Goal: Task Accomplishment & Management: Manage account settings

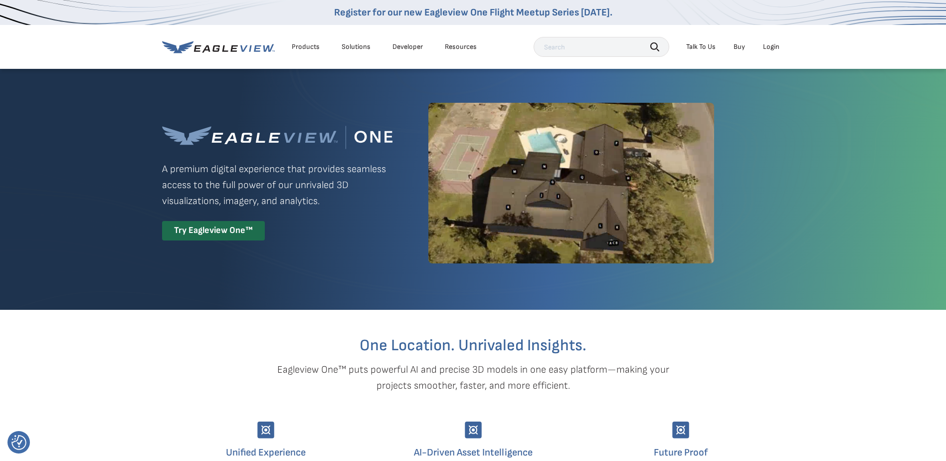
click at [765, 51] on div "Login" at bounding box center [771, 46] width 16 height 9
click at [296, 243] on div "Eagleview One™ A premium digital experience that provides seamless access to th…" at bounding box center [473, 183] width 622 height 230
click at [217, 232] on div "Try Eagleview One™" at bounding box center [213, 230] width 103 height 19
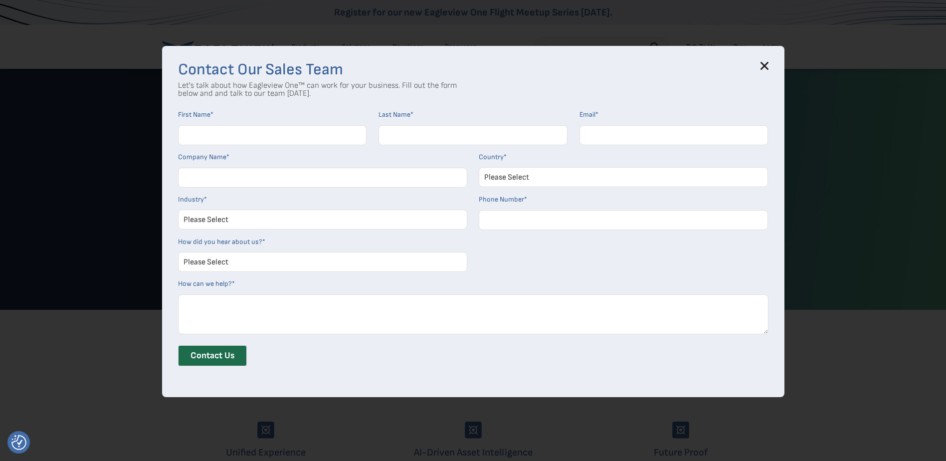
click at [768, 66] on icon at bounding box center [764, 66] width 8 height 8
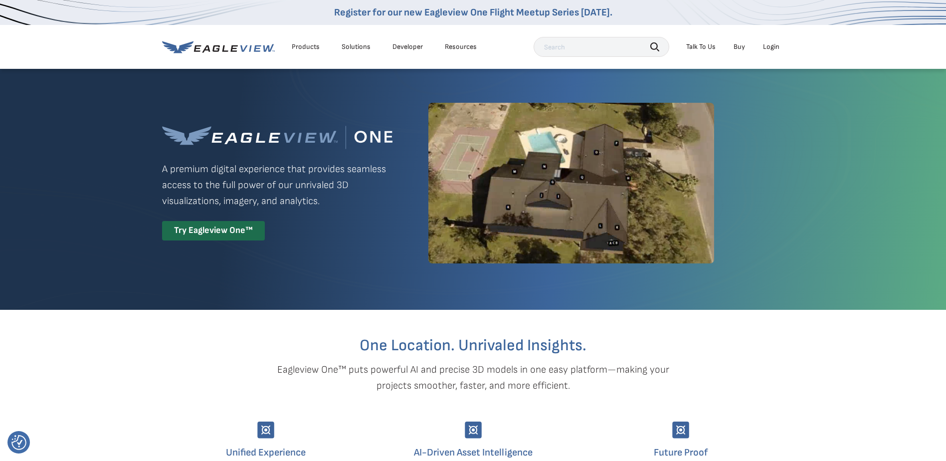
click at [773, 46] on div "Login" at bounding box center [771, 46] width 16 height 9
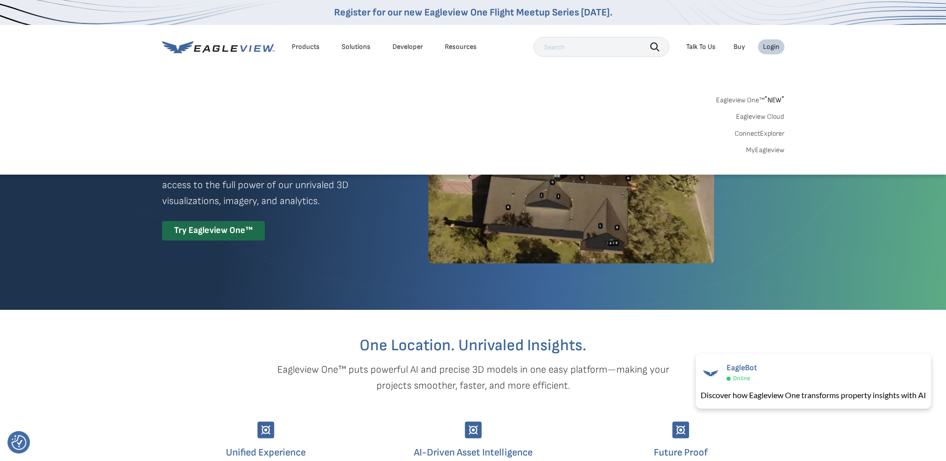
click at [765, 151] on link "MyEagleview" at bounding box center [765, 150] width 38 height 9
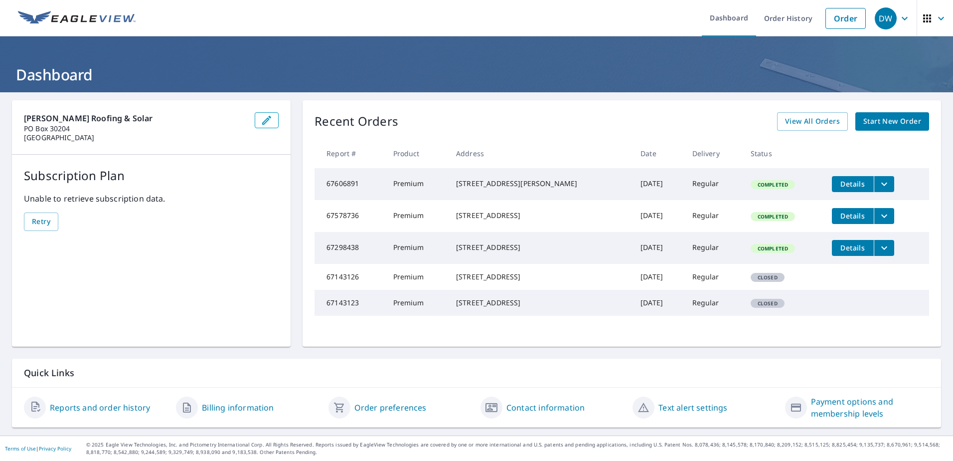
click at [880, 182] on button "filesDropdownBtn-67606891" at bounding box center [884, 184] width 20 height 16
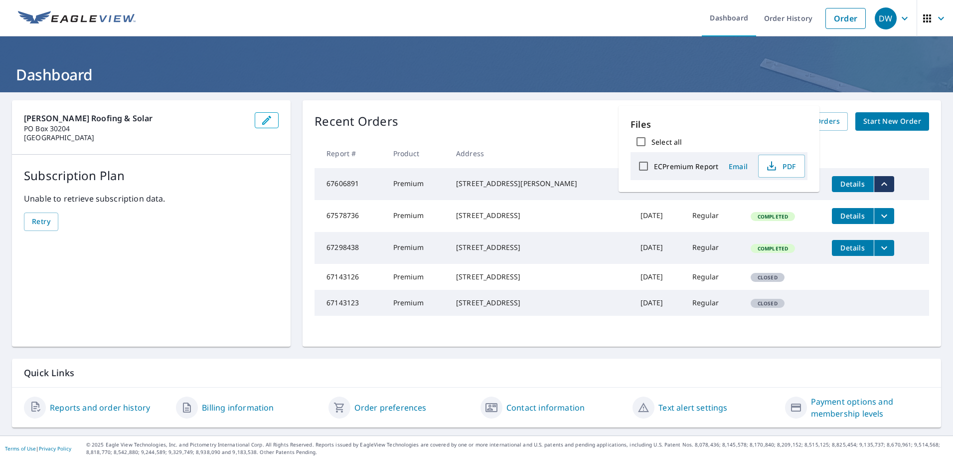
click at [880, 182] on button "filesDropdownBtn-67606891" at bounding box center [884, 184] width 20 height 16
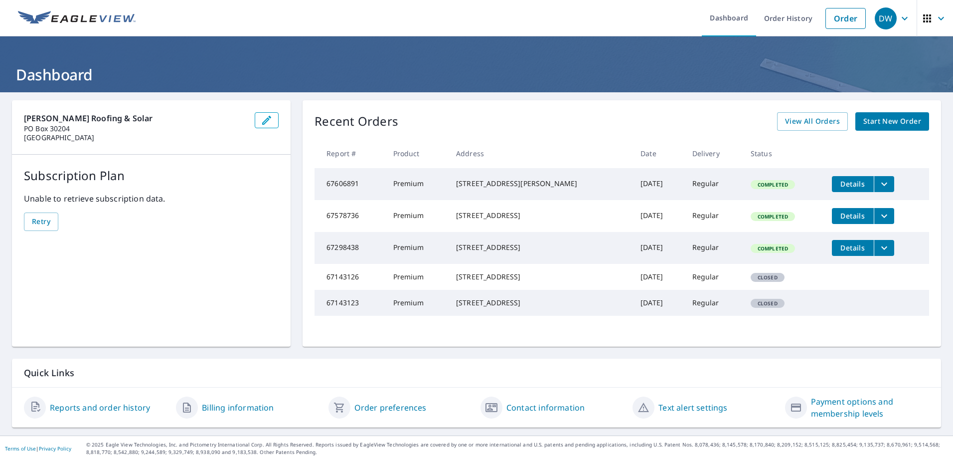
click at [923, 19] on icon "button" at bounding box center [927, 18] width 8 height 8
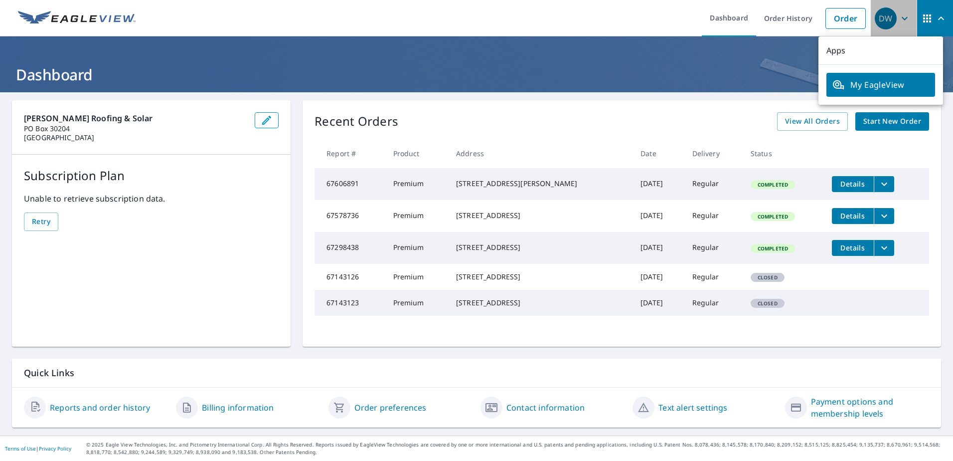
click at [901, 17] on icon "button" at bounding box center [905, 18] width 12 height 12
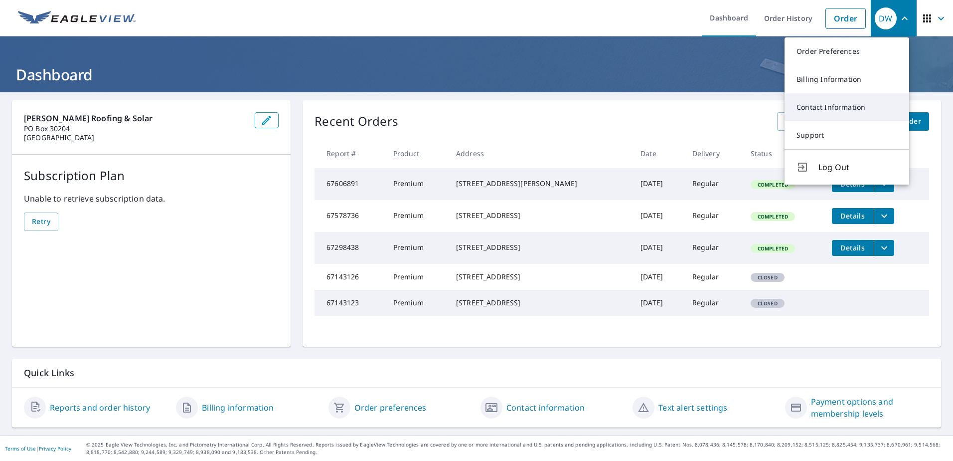
click at [828, 105] on link "Contact Information" at bounding box center [847, 107] width 125 height 28
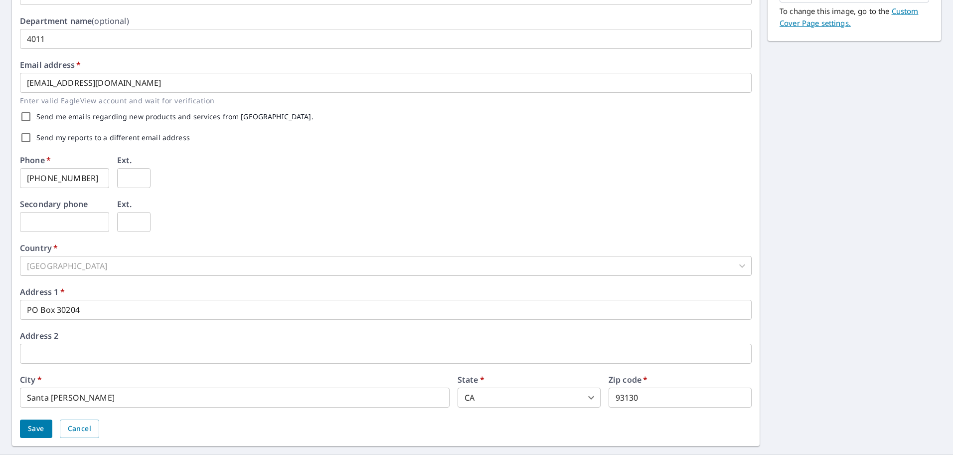
scroll to position [241, 0]
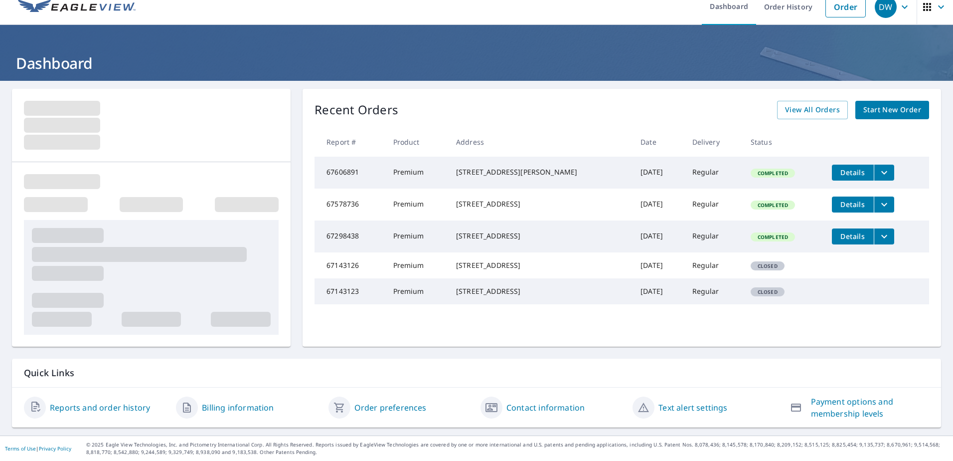
scroll to position [12, 0]
click at [820, 410] on link "Payment options and membership levels" at bounding box center [870, 407] width 118 height 24
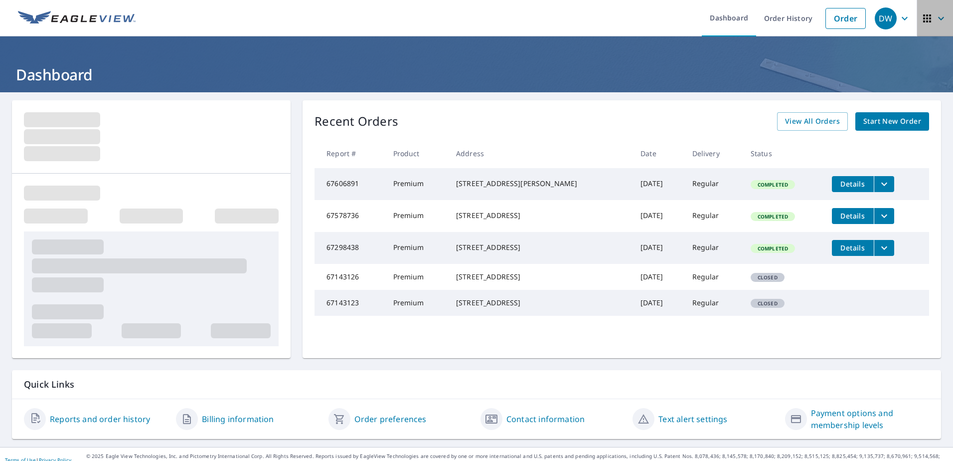
click at [927, 17] on span "button" at bounding box center [935, 18] width 28 height 24
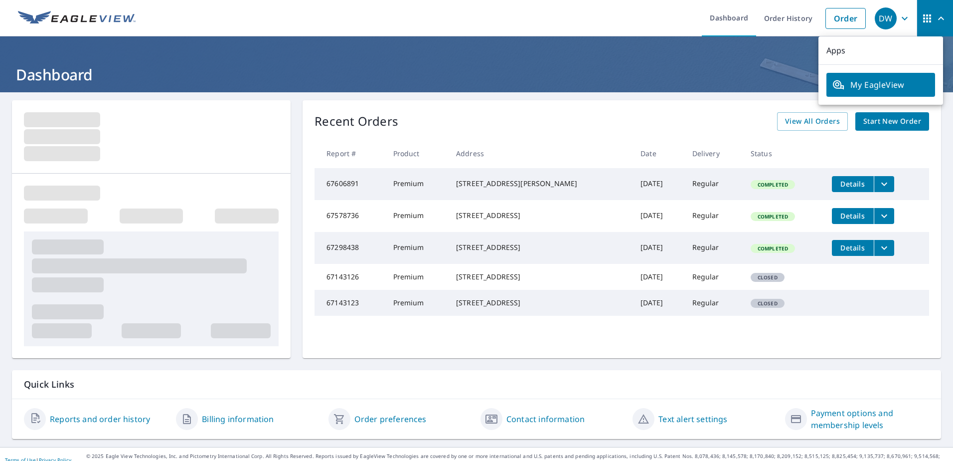
click at [897, 84] on span "My EagleView" at bounding box center [881, 85] width 97 height 12
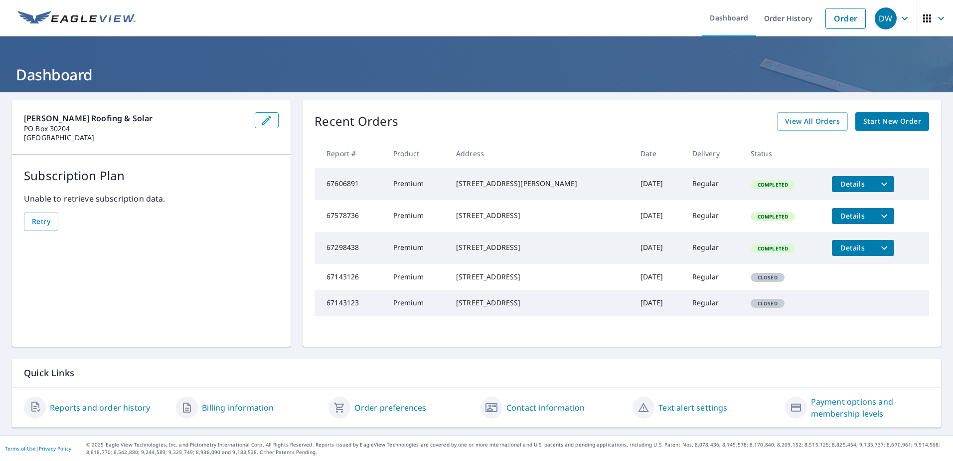
scroll to position [12, 0]
click at [902, 16] on icon "button" at bounding box center [905, 17] width 6 height 3
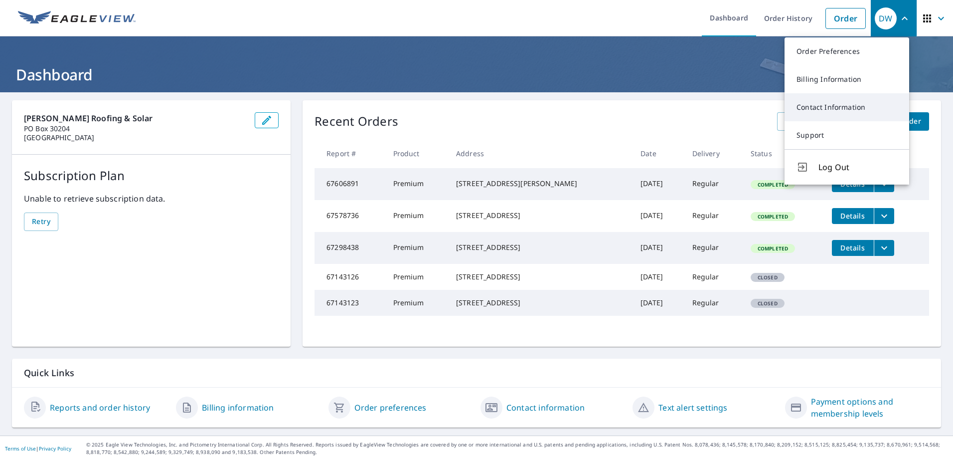
click at [827, 95] on link "Contact Information" at bounding box center [847, 107] width 125 height 28
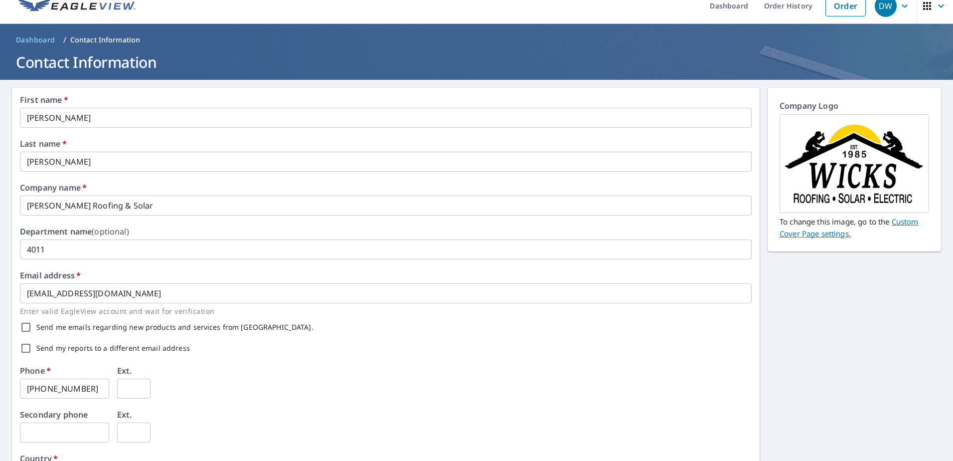
click at [77, 287] on input "[EMAIL_ADDRESS][DOMAIN_NAME]" at bounding box center [386, 293] width 732 height 20
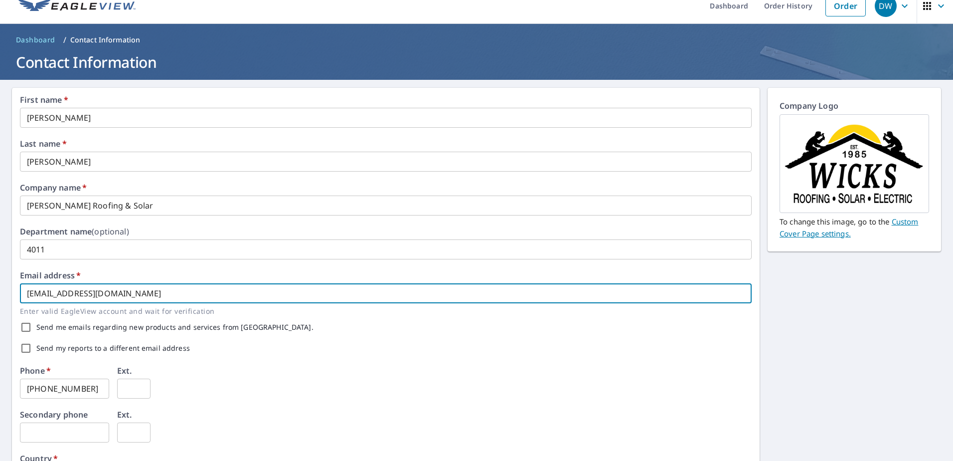
click at [77, 287] on input "[EMAIL_ADDRESS][DOMAIN_NAME]" at bounding box center [386, 293] width 732 height 20
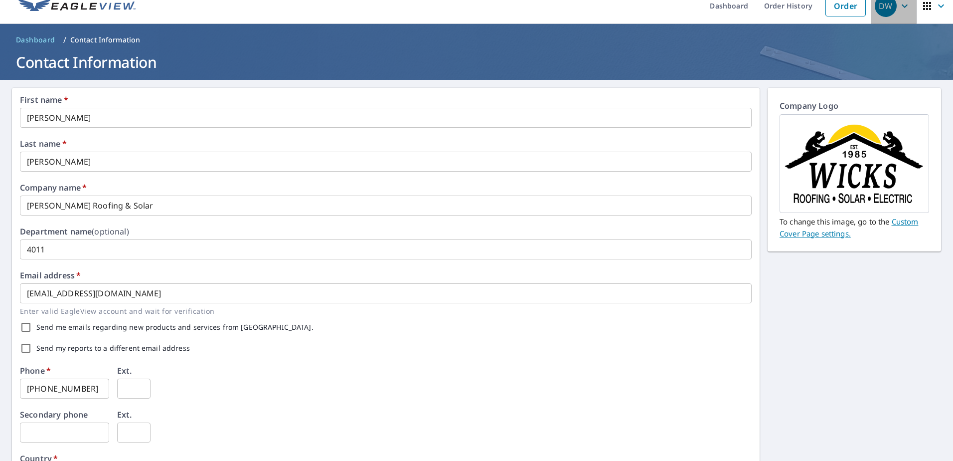
click at [882, 12] on div "DW" at bounding box center [886, 6] width 22 height 22
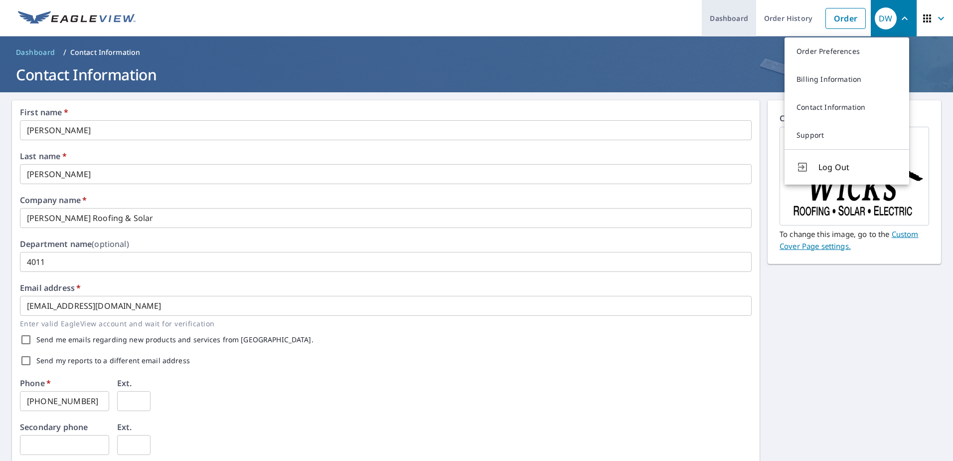
click at [735, 19] on link "Dashboard" at bounding box center [729, 18] width 54 height 36
